Goal: Task Accomplishment & Management: Complete application form

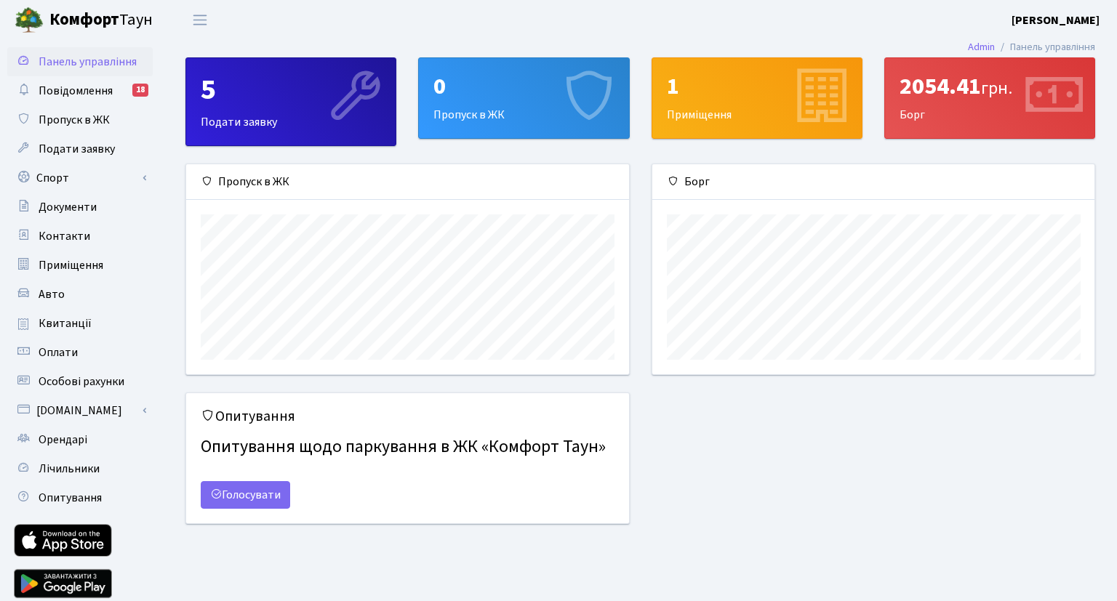
scroll to position [209, 442]
click at [519, 107] on div "0 Пропуск в ЖК" at bounding box center [523, 98] width 209 height 80
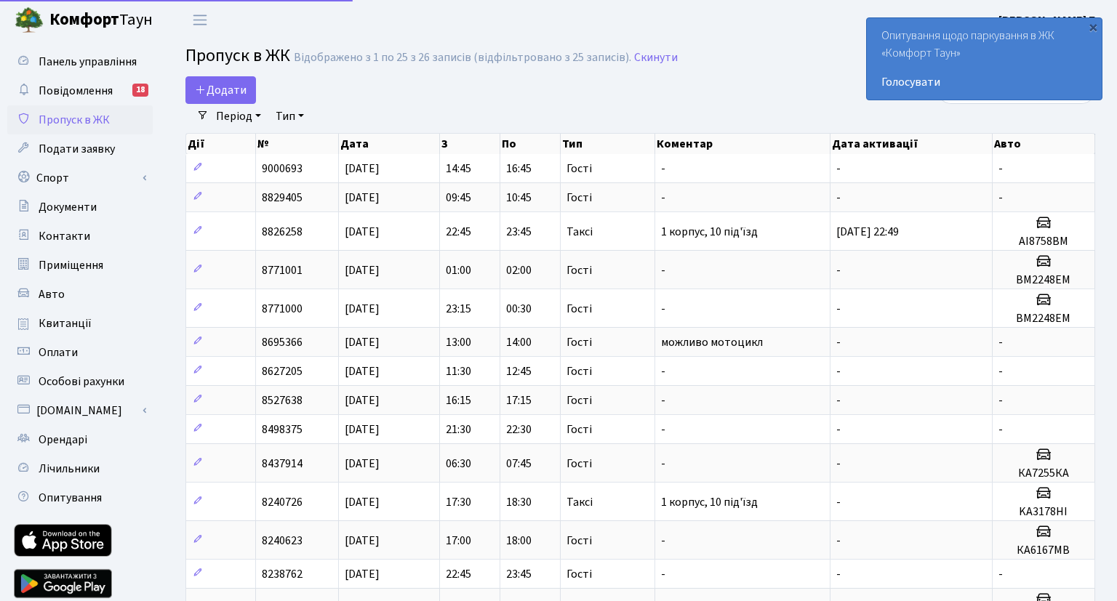
select select "25"
click at [238, 83] on span "Додати" at bounding box center [221, 90] width 52 height 16
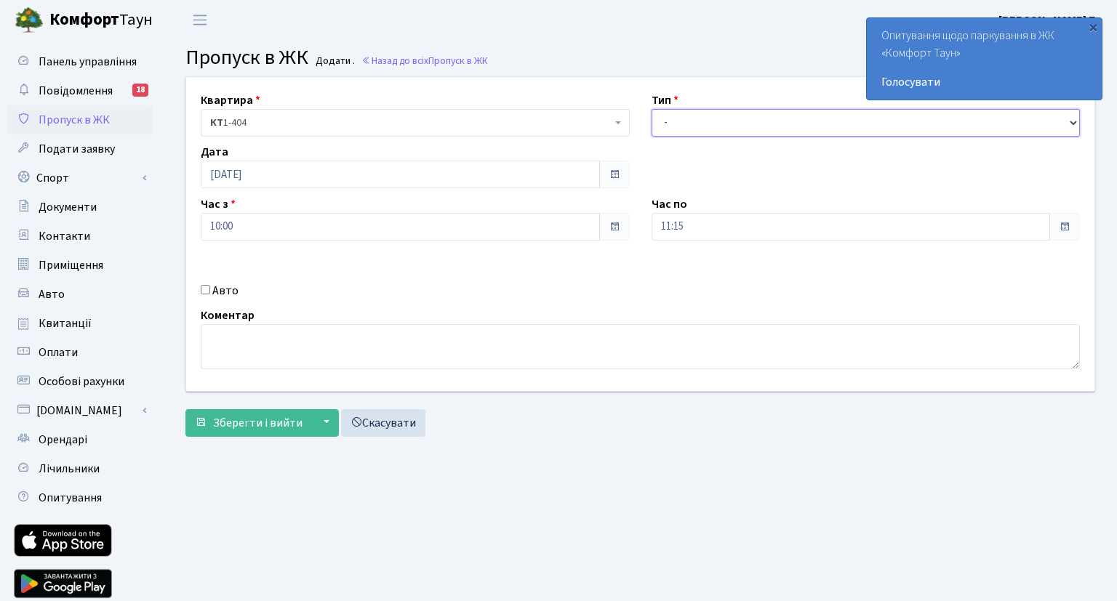
select select "3"
click option "Гості" at bounding box center [0, 0] width 0 height 0
click at [208, 292] on input "Авто" at bounding box center [205, 289] width 9 height 9
checkbox input "true"
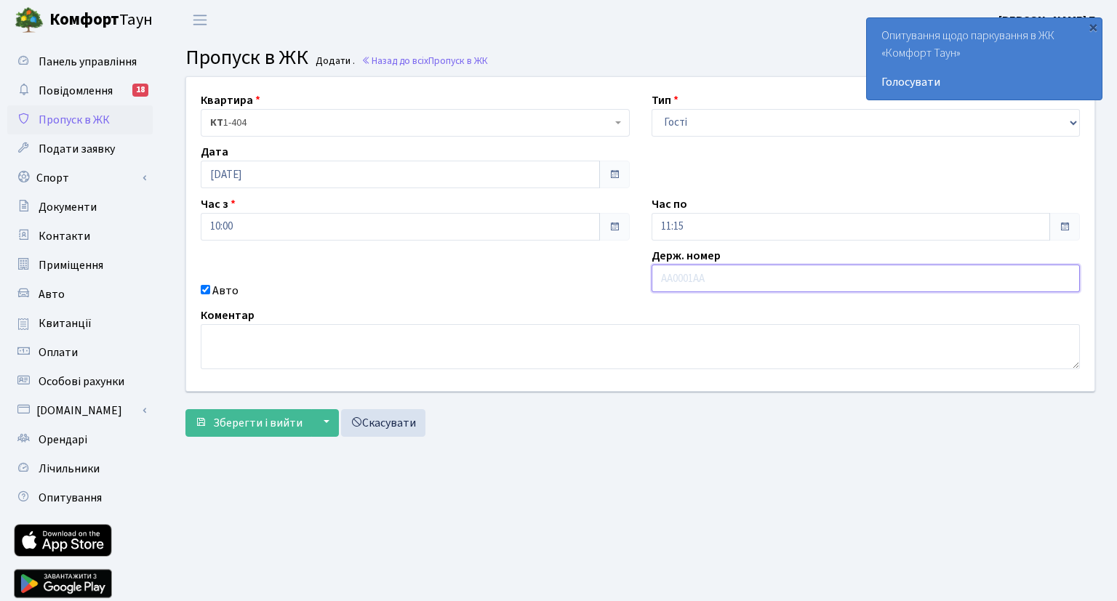
click at [790, 284] on input "text" at bounding box center [865, 279] width 429 height 28
type input "BM2248EM"
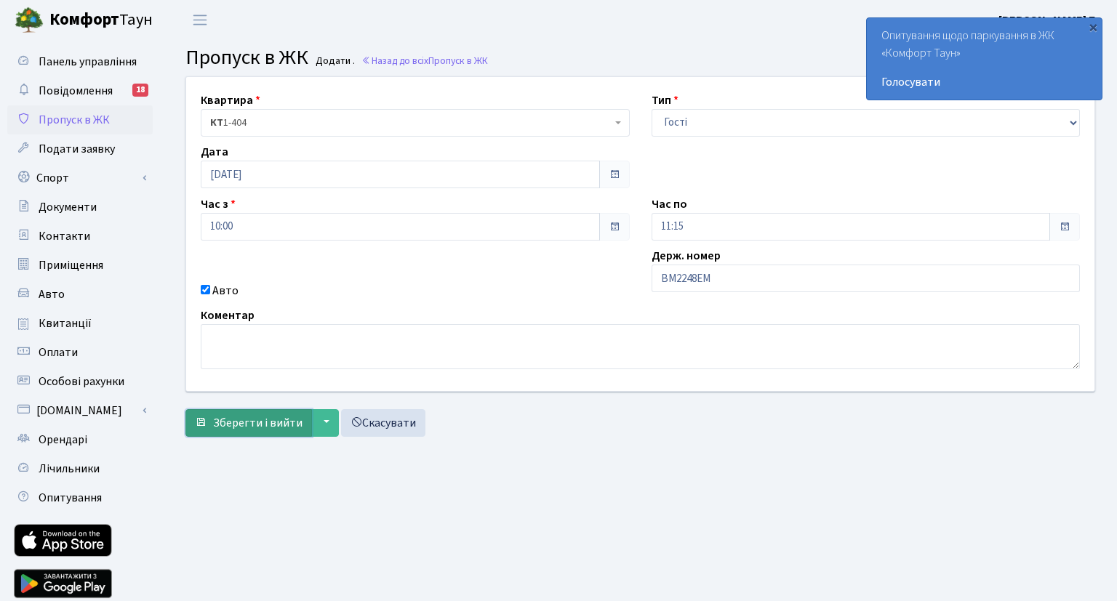
click at [276, 426] on span "Зберегти і вийти" at bounding box center [257, 423] width 89 height 16
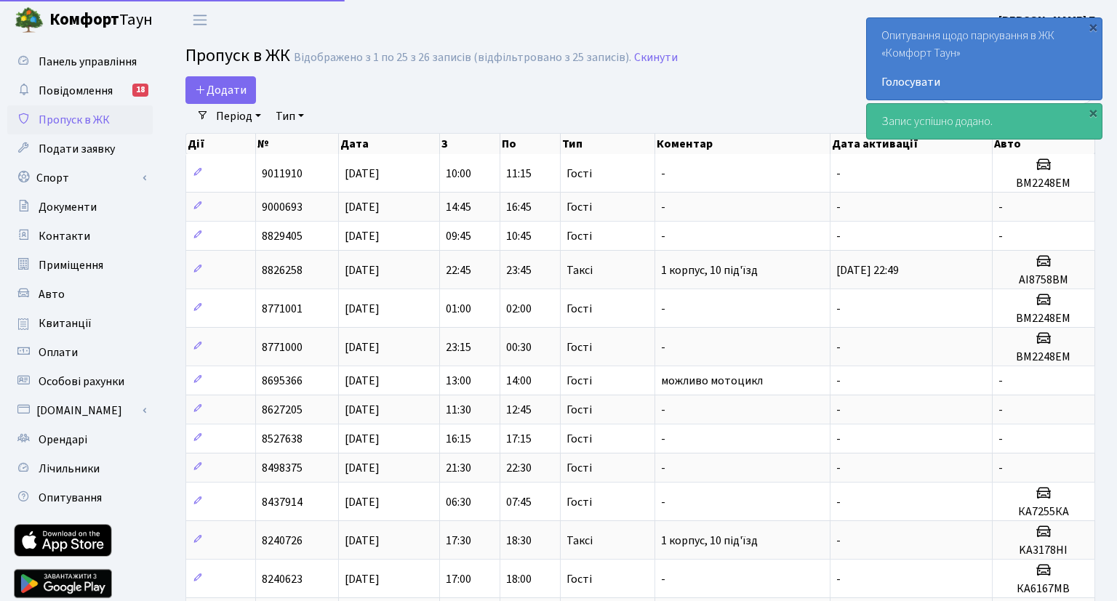
select select "25"
